Goal: Transaction & Acquisition: Purchase product/service

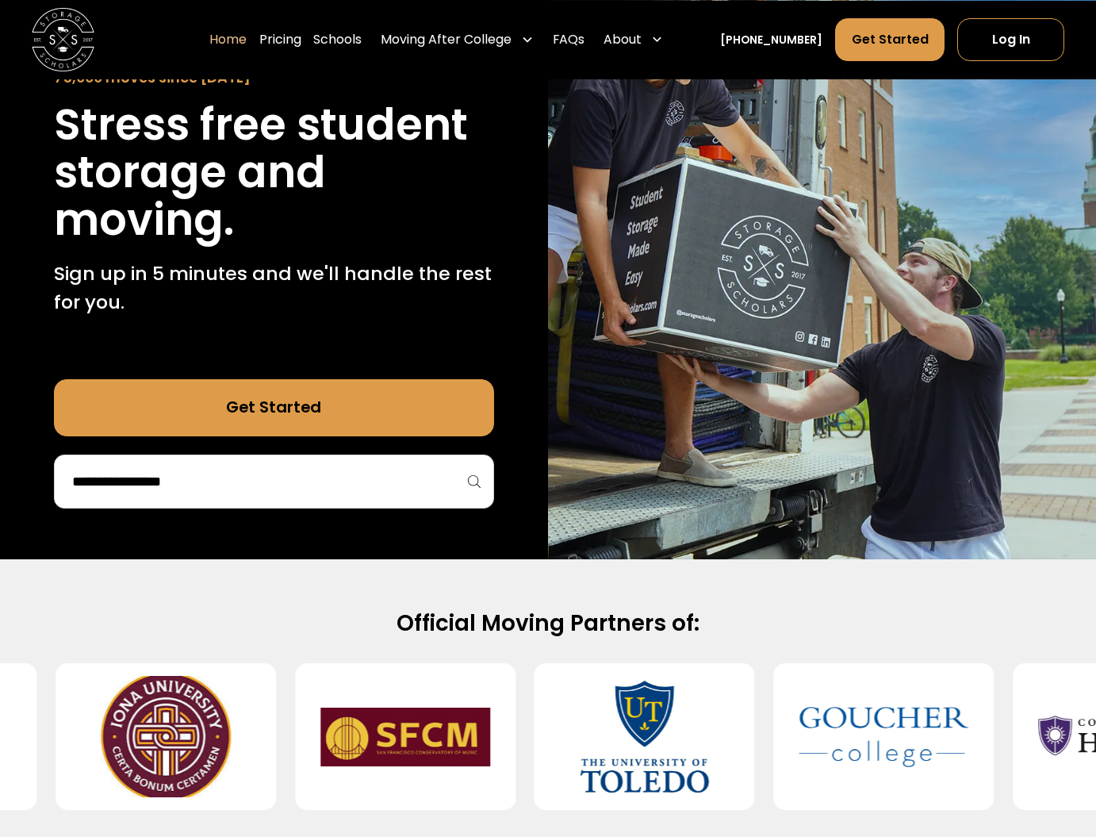
scroll to position [175, 0]
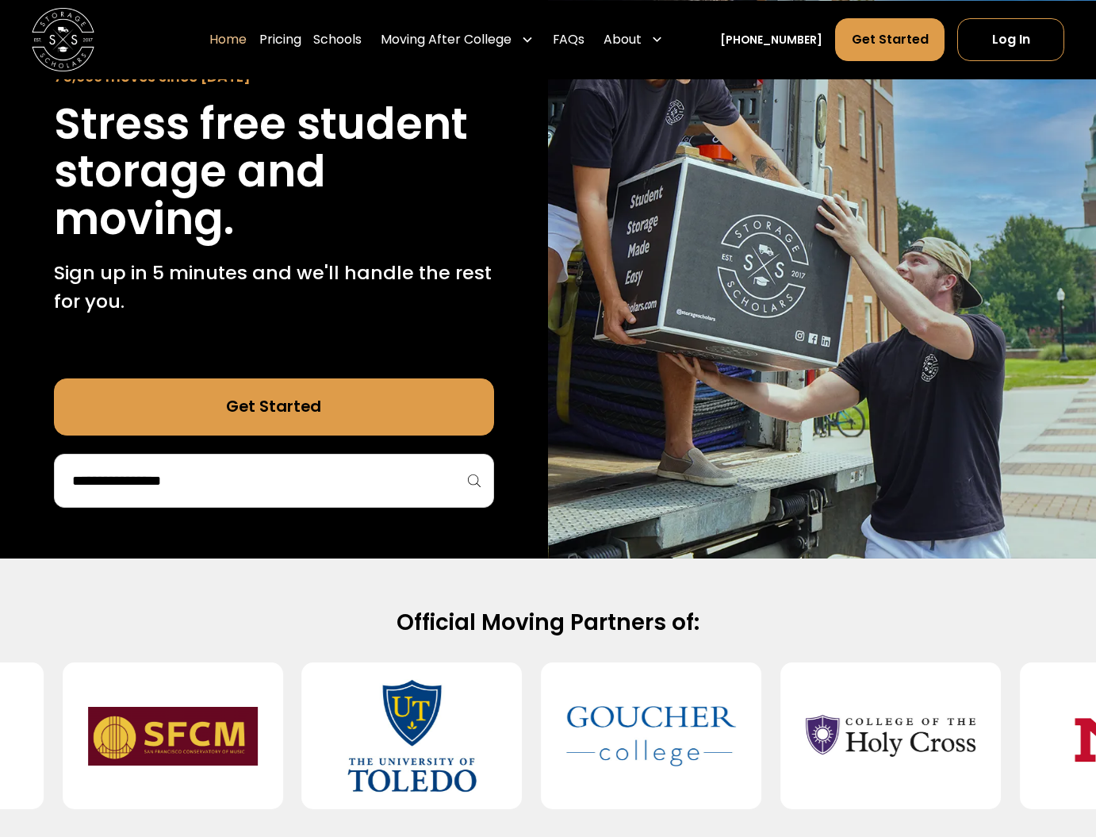
click at [320, 477] on input "search" at bounding box center [275, 480] width 408 height 27
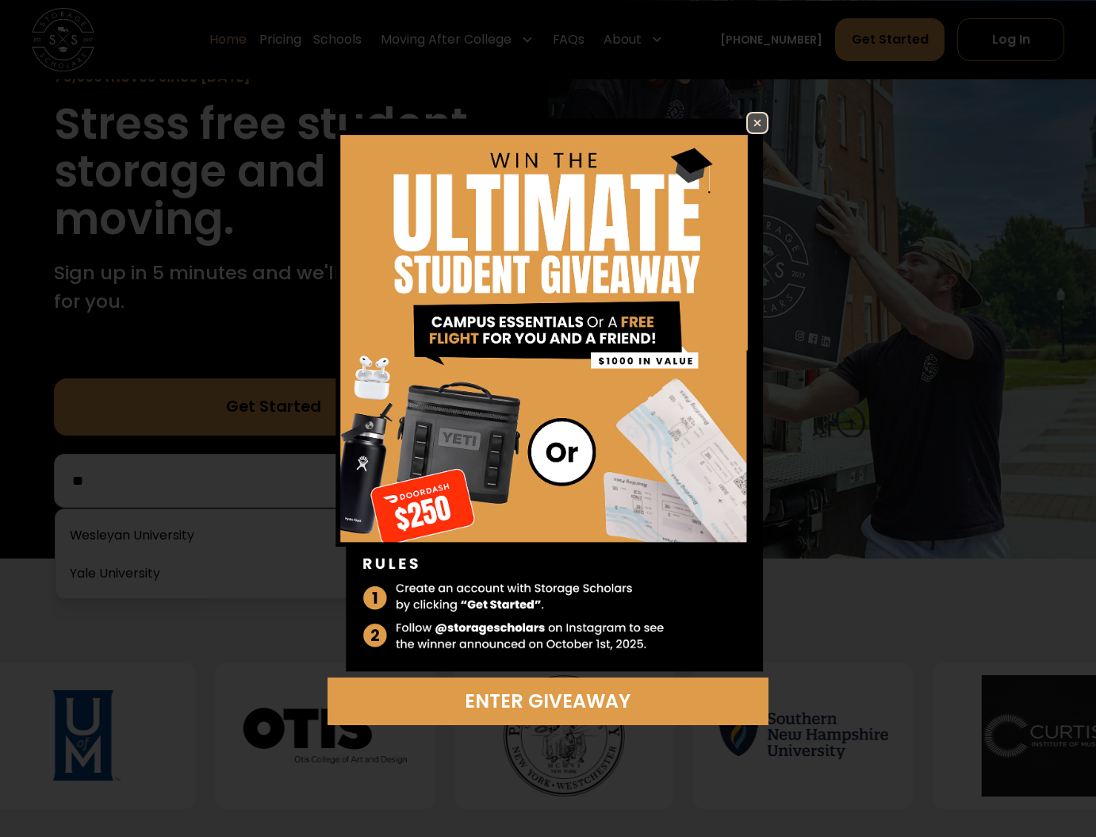
click at [755, 123] on img at bounding box center [757, 122] width 19 height 19
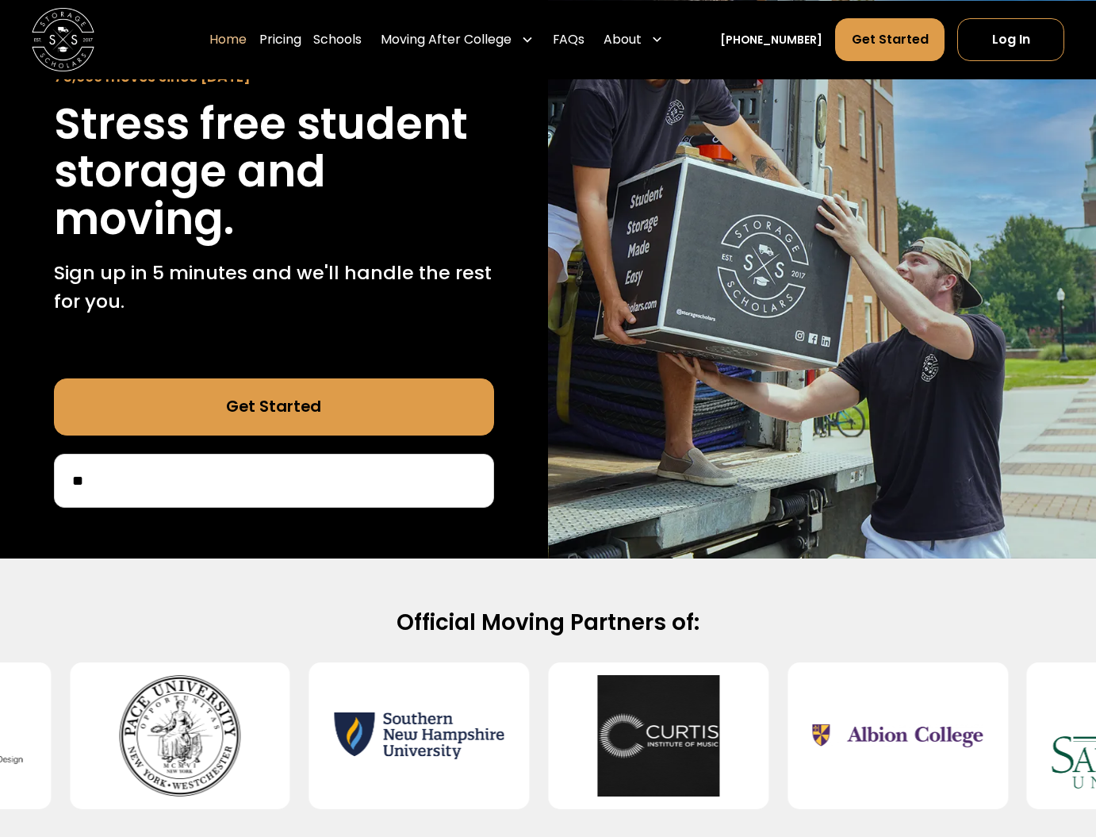
click at [235, 471] on input "**" at bounding box center [275, 480] width 408 height 27
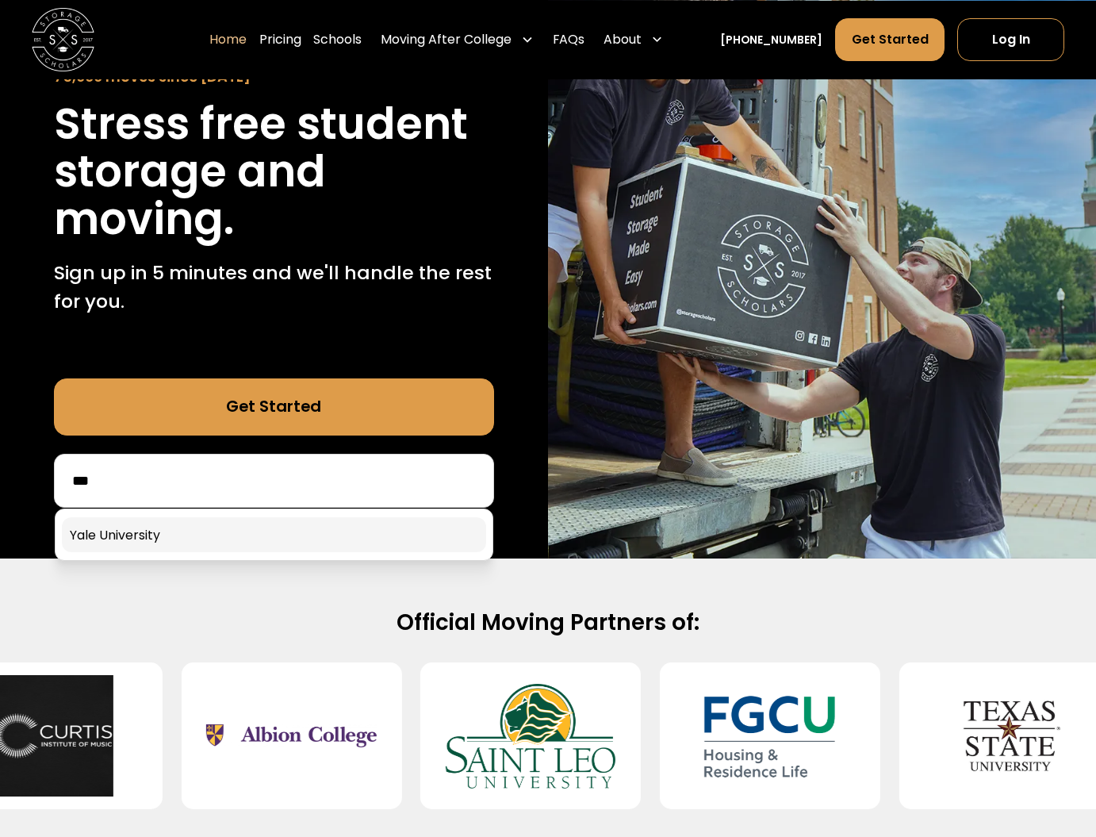
type input "***"
click at [119, 531] on link at bounding box center [274, 534] width 425 height 35
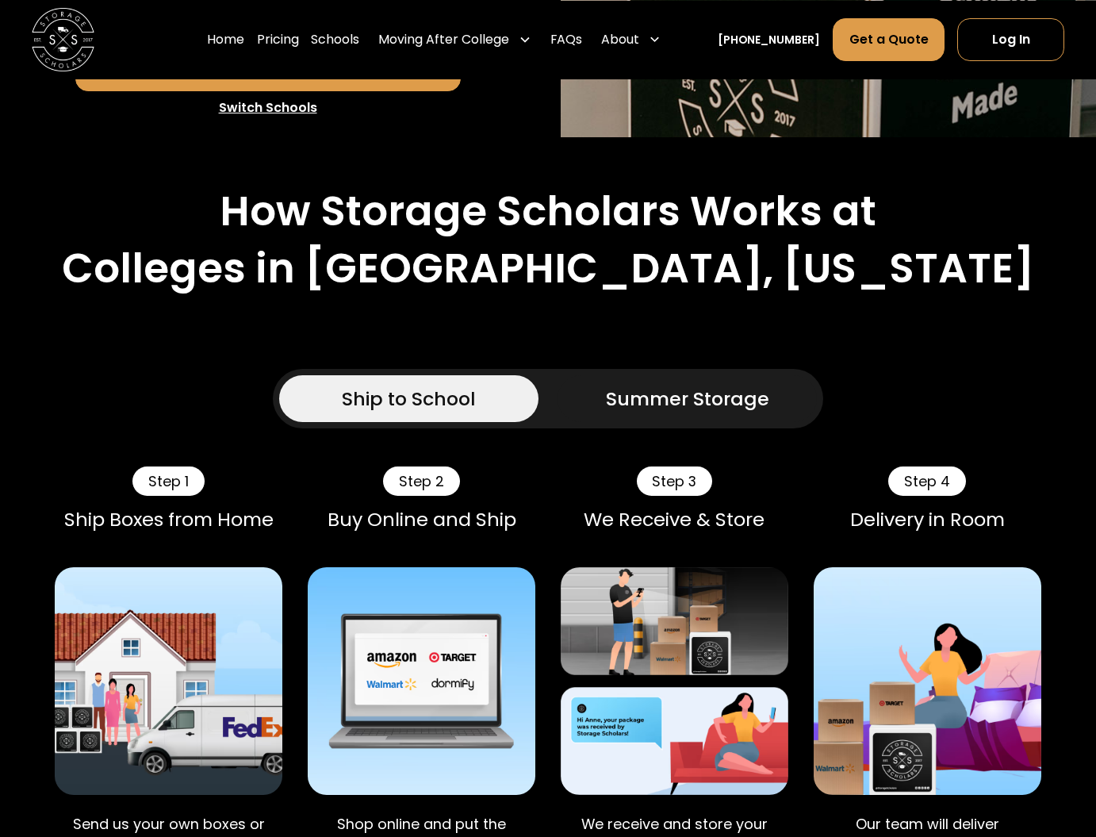
scroll to position [703, 0]
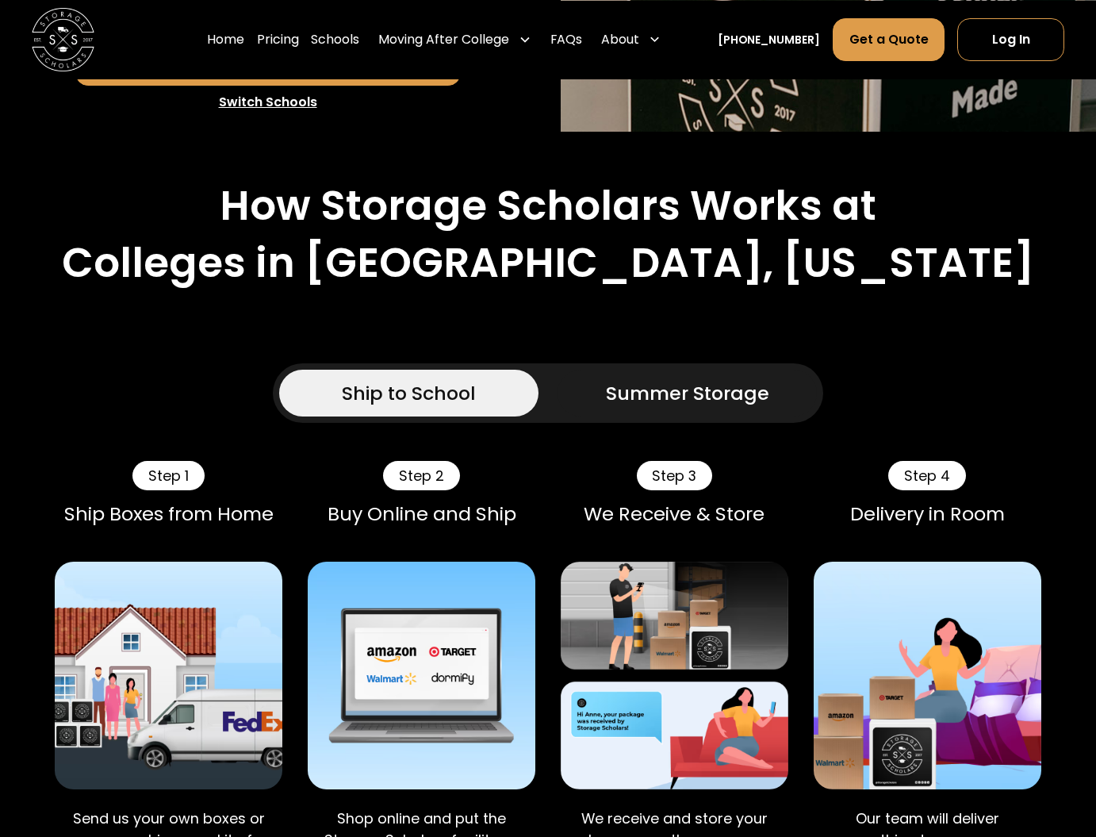
click at [671, 385] on div "Summer Storage" at bounding box center [687, 393] width 163 height 29
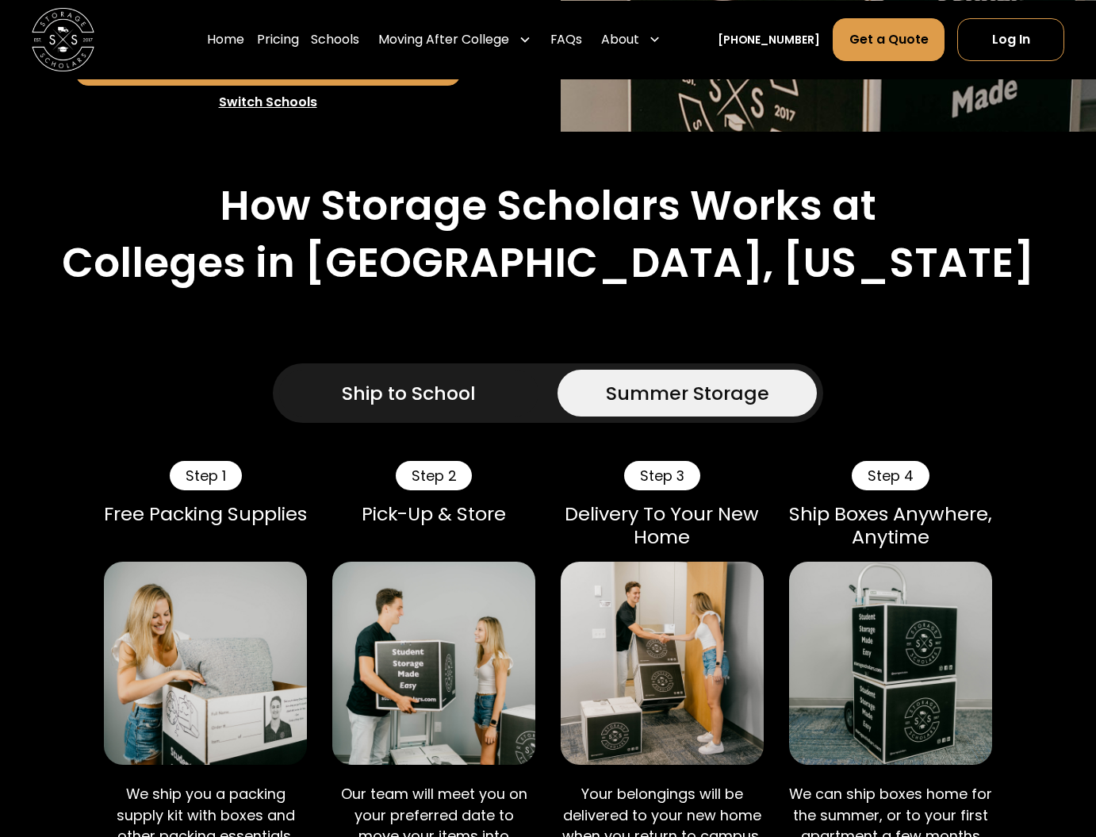
click at [360, 388] on div "Ship to School" at bounding box center [409, 393] width 134 height 29
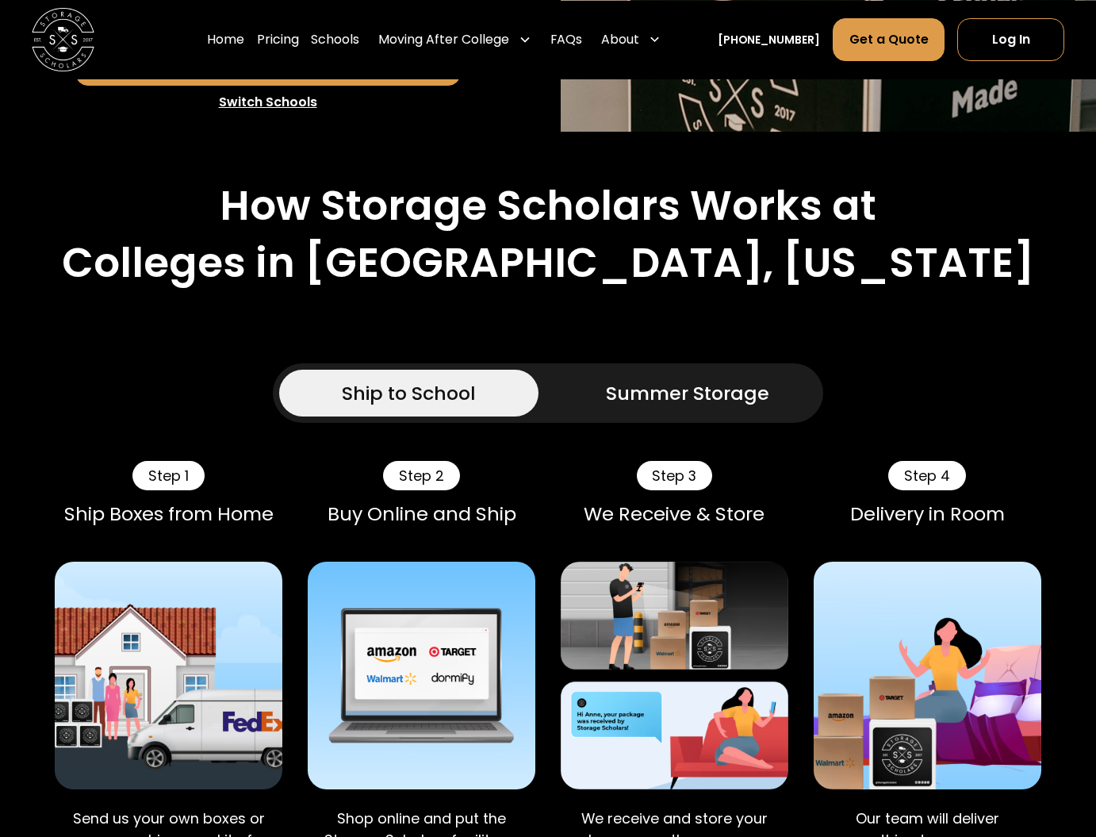
click at [659, 399] on div "Summer Storage" at bounding box center [687, 393] width 163 height 29
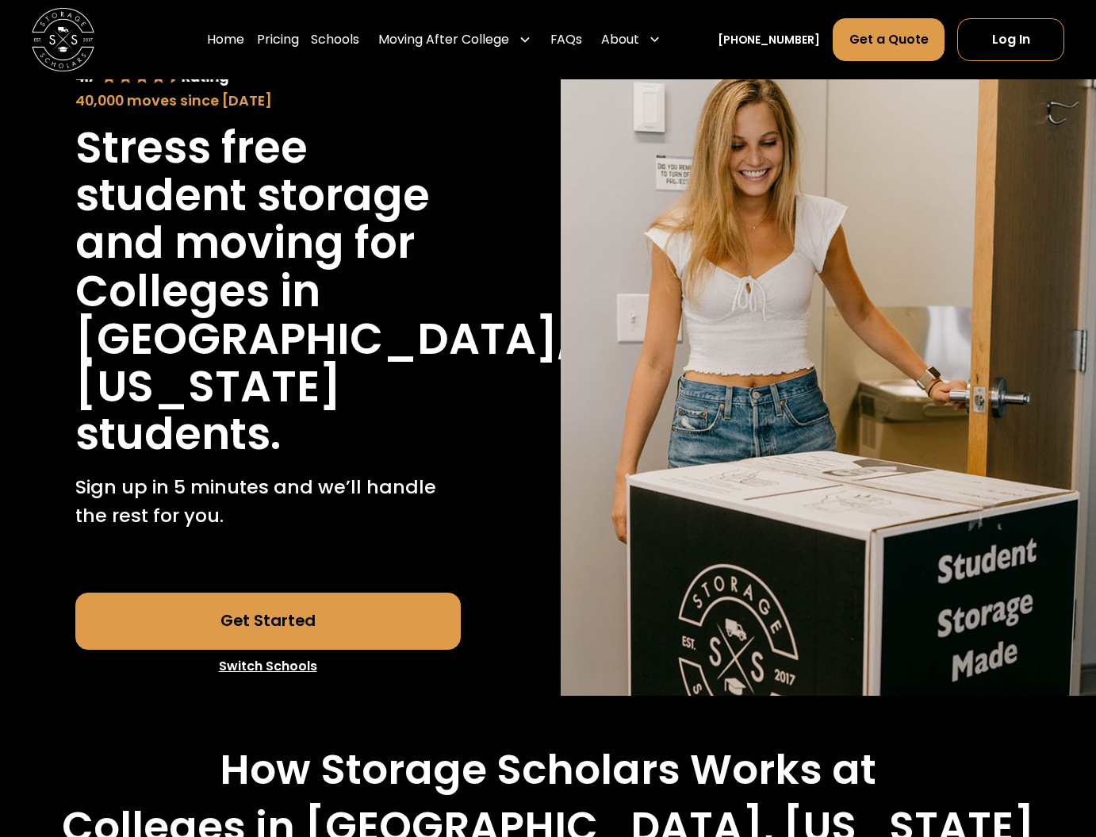
scroll to position [156, 0]
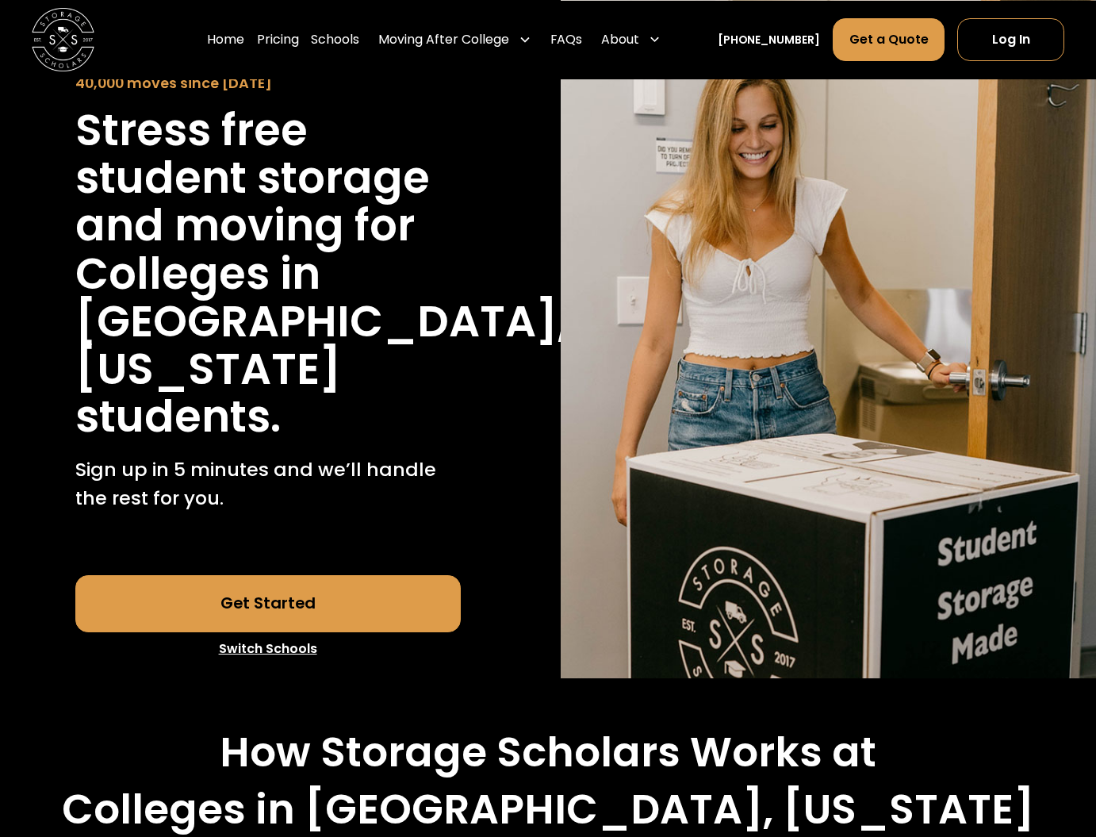
click at [274, 600] on link "Get Started" at bounding box center [267, 603] width 385 height 56
click at [299, 40] on link "Pricing" at bounding box center [278, 39] width 42 height 44
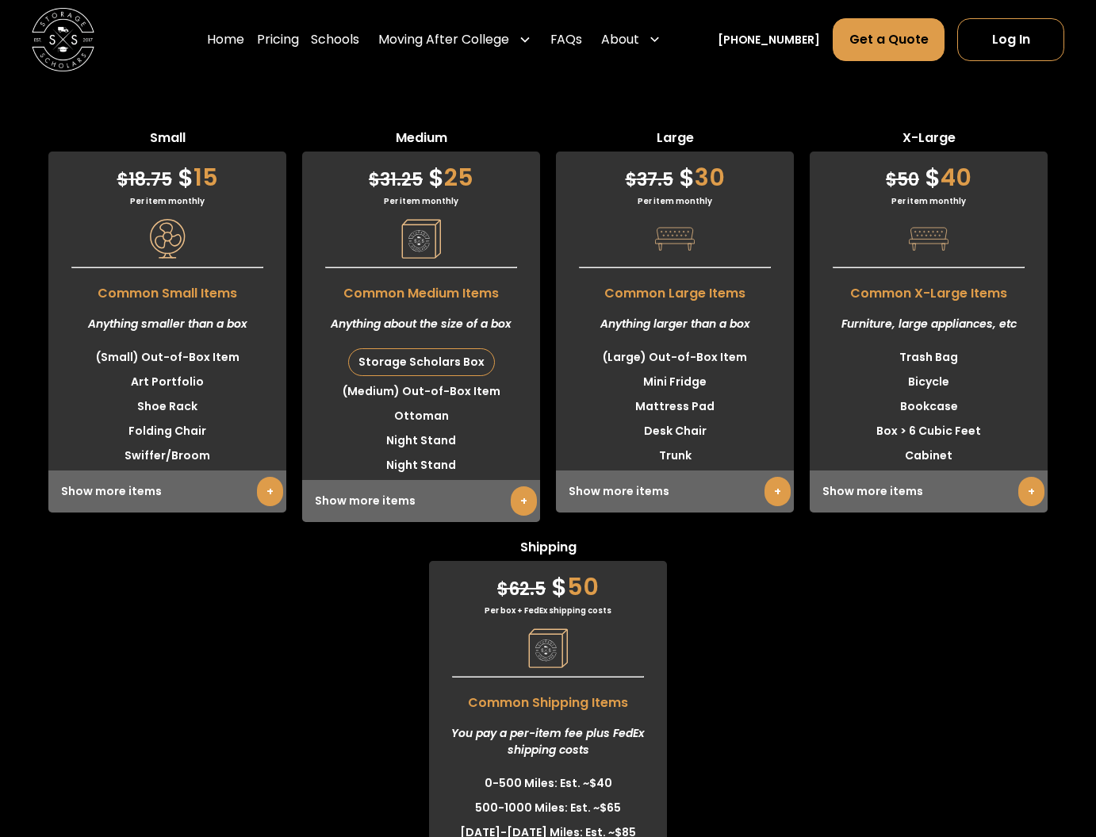
scroll to position [4601, 0]
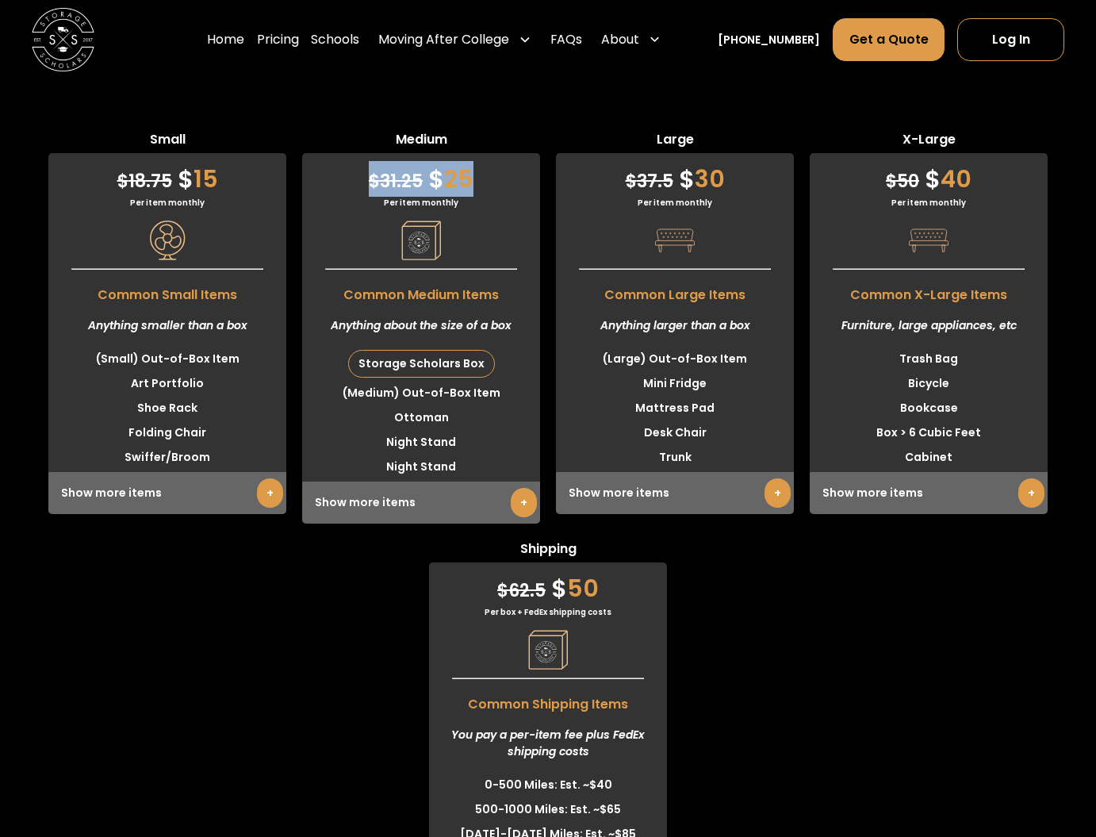
drag, startPoint x: 471, startPoint y: 176, endPoint x: 366, endPoint y: 175, distance: 105.5
click at [366, 175] on div "$ 31.25 $ 25" at bounding box center [421, 175] width 238 height 44
click at [446, 508] on div "Show more items +" at bounding box center [421, 502] width 238 height 42
click at [514, 507] on link "+" at bounding box center [524, 502] width 26 height 29
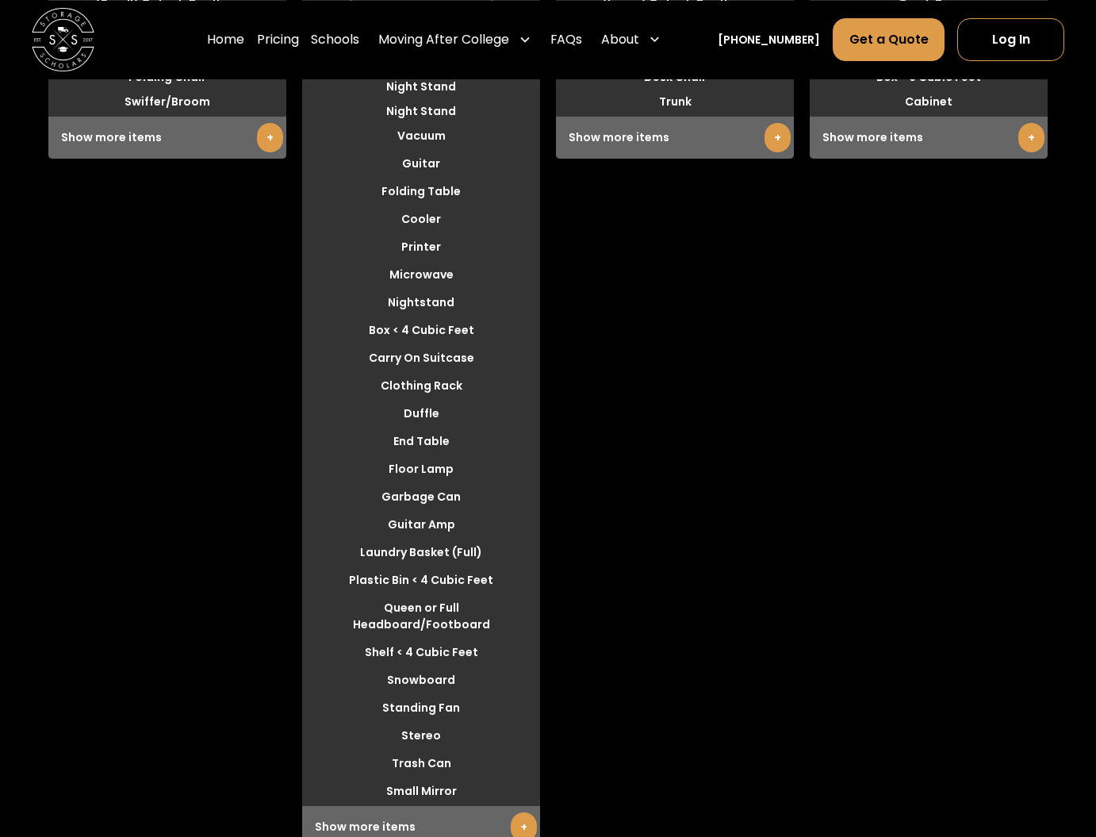
scroll to position [4976, 0]
